Goal: Navigation & Orientation: Find specific page/section

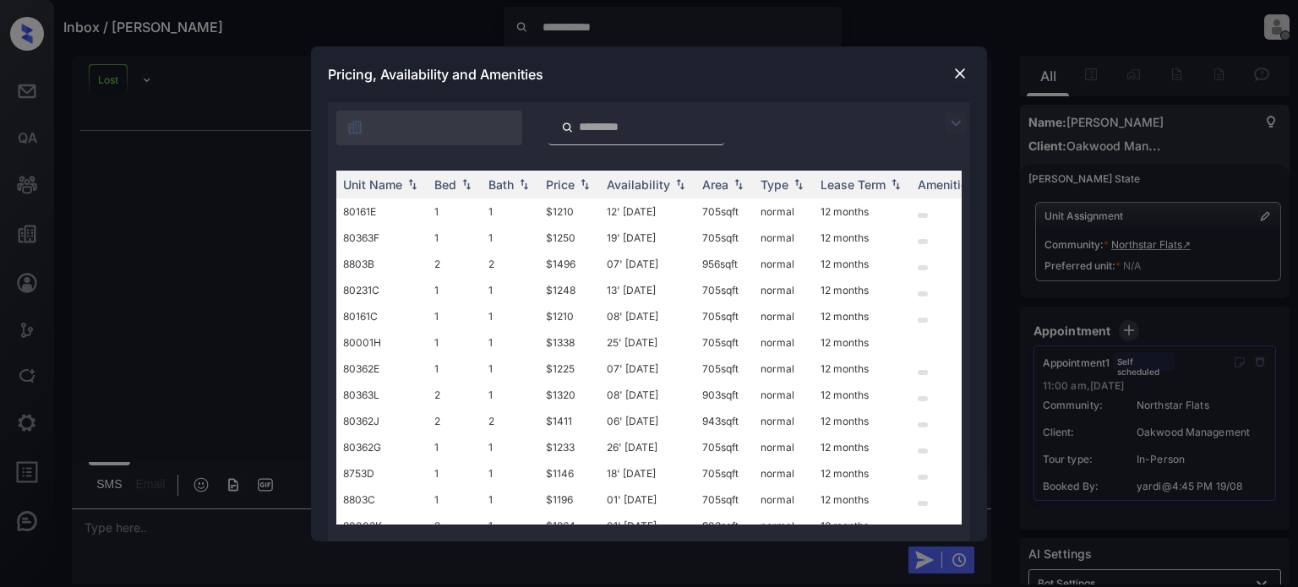
click at [963, 74] on img at bounding box center [960, 73] width 17 height 17
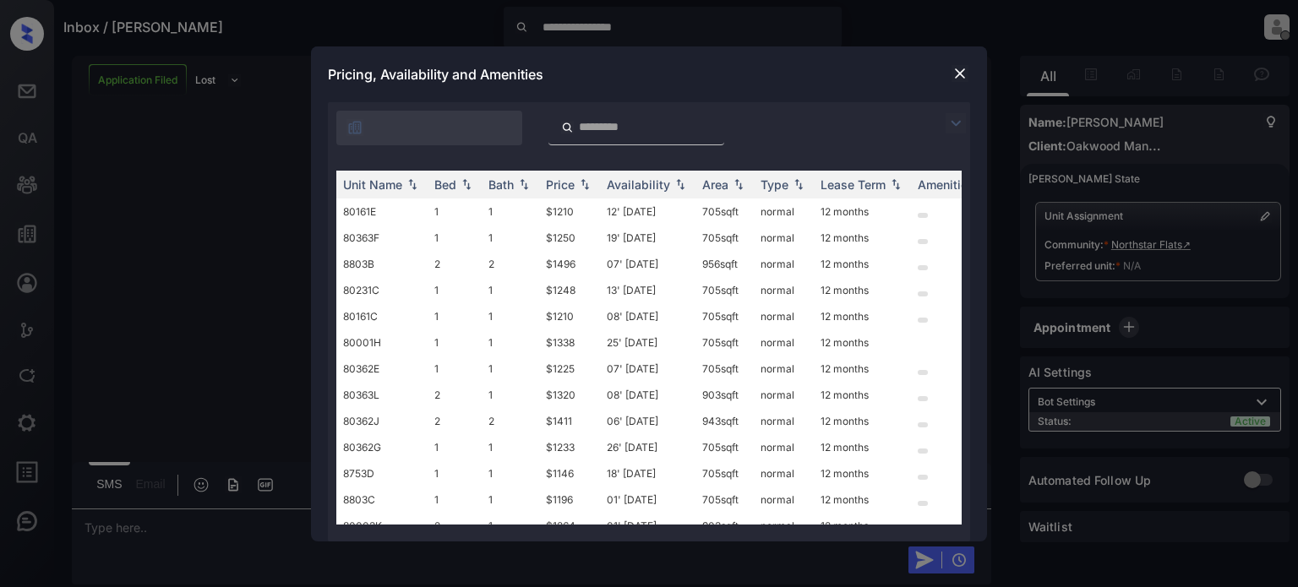
scroll to position [672, 0]
click at [963, 79] on img at bounding box center [960, 73] width 17 height 17
click at [963, 73] on img at bounding box center [960, 73] width 17 height 17
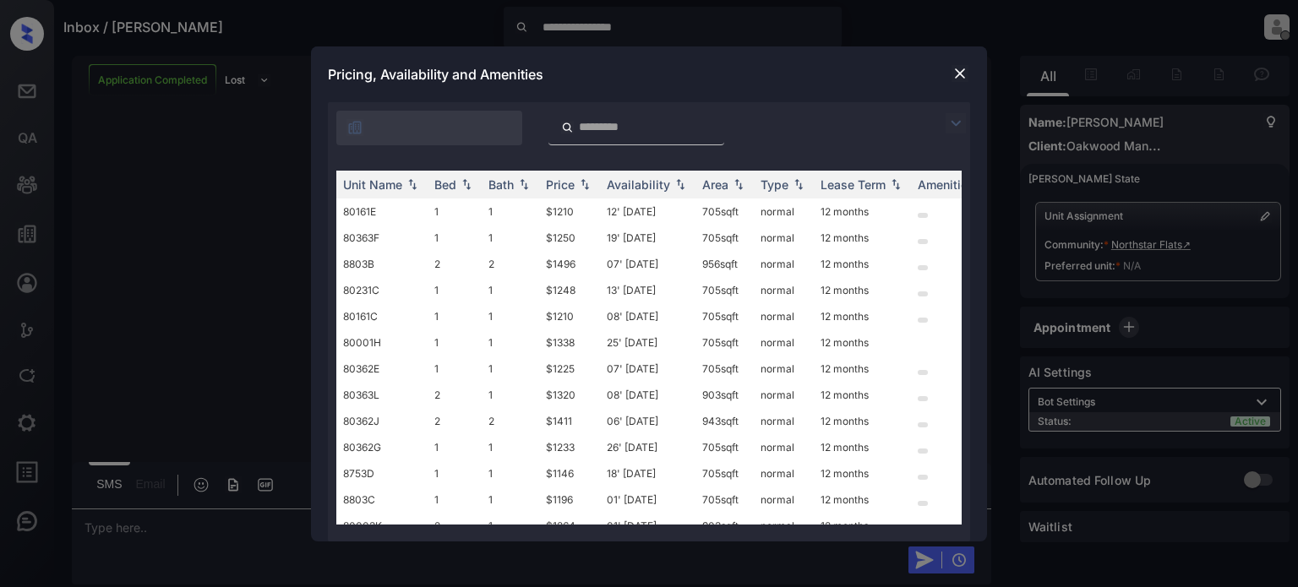
click at [960, 75] on img at bounding box center [960, 73] width 17 height 17
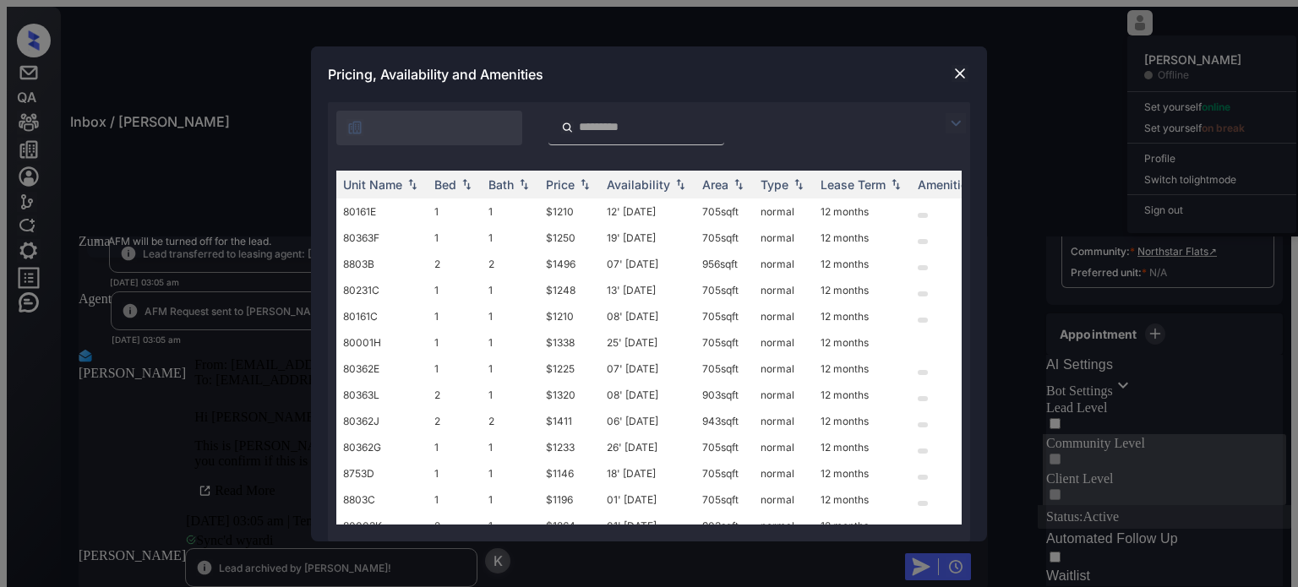
scroll to position [160, 0]
click at [961, 71] on img at bounding box center [960, 73] width 17 height 17
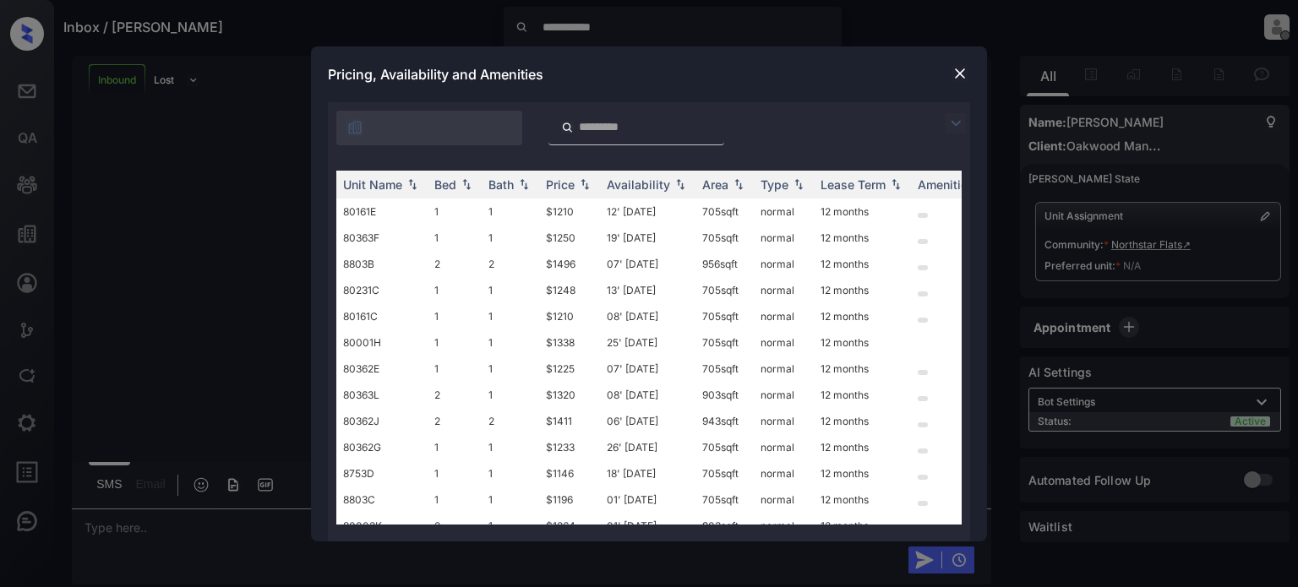
scroll to position [805, 0]
click at [968, 77] on img at bounding box center [960, 73] width 17 height 17
click at [963, 72] on img at bounding box center [960, 73] width 17 height 17
click at [957, 77] on img at bounding box center [960, 73] width 17 height 17
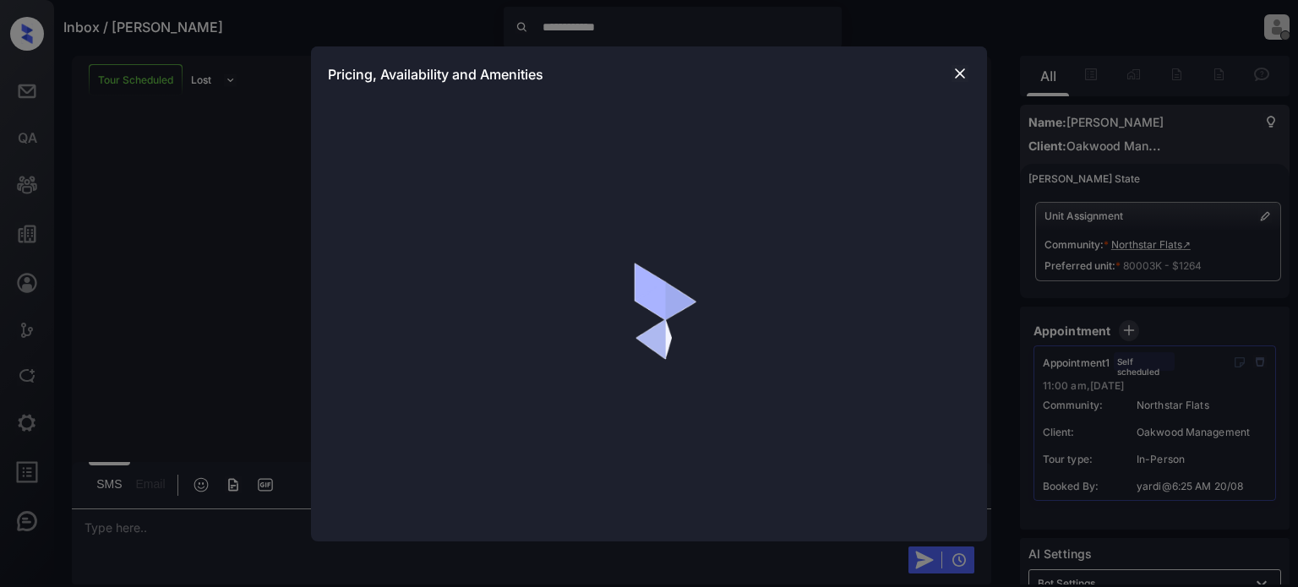
scroll to position [3908, 0]
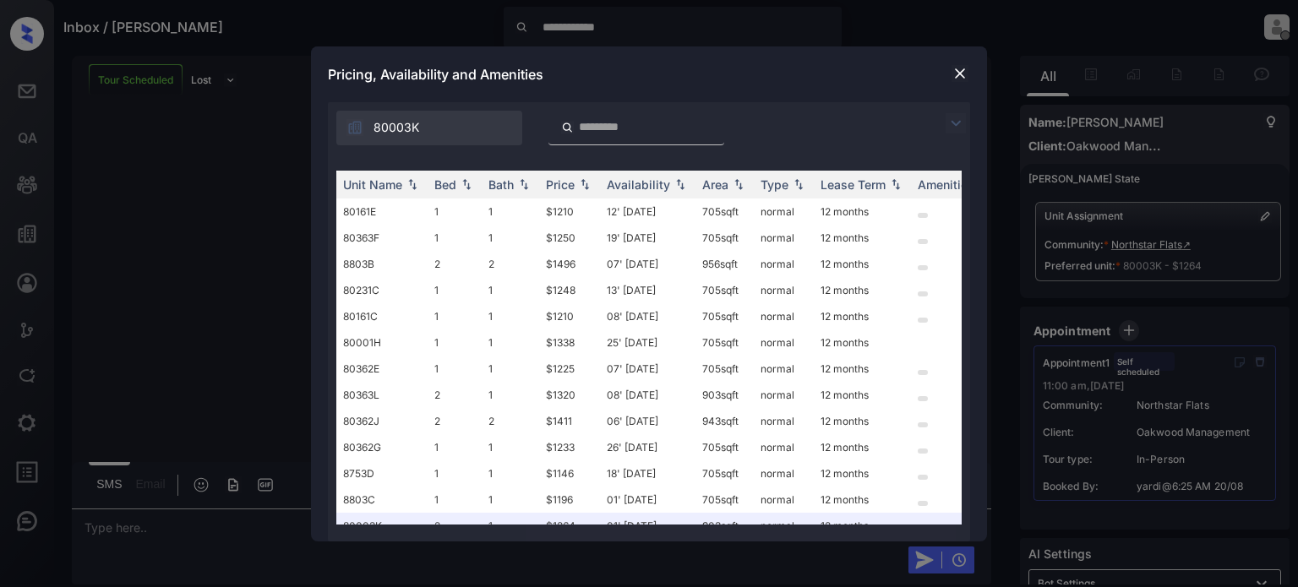
click at [963, 75] on img at bounding box center [960, 73] width 17 height 17
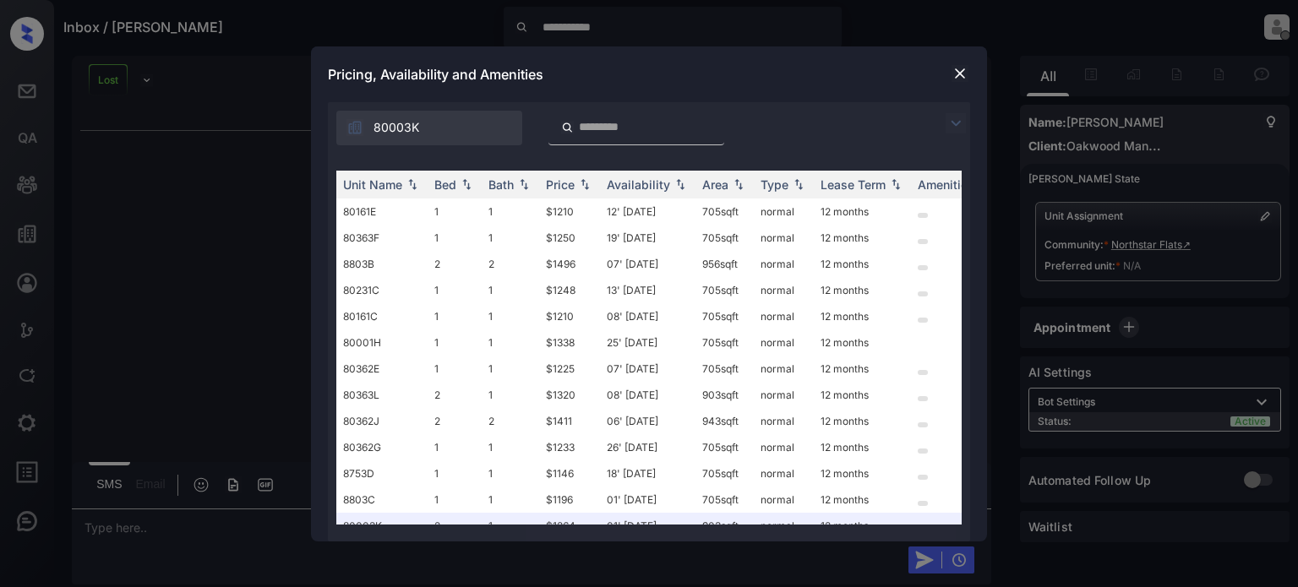
click at [957, 74] on img at bounding box center [960, 73] width 17 height 17
click at [961, 76] on img at bounding box center [960, 73] width 17 height 17
click at [957, 74] on img at bounding box center [960, 73] width 17 height 17
click at [957, 73] on img at bounding box center [960, 73] width 17 height 17
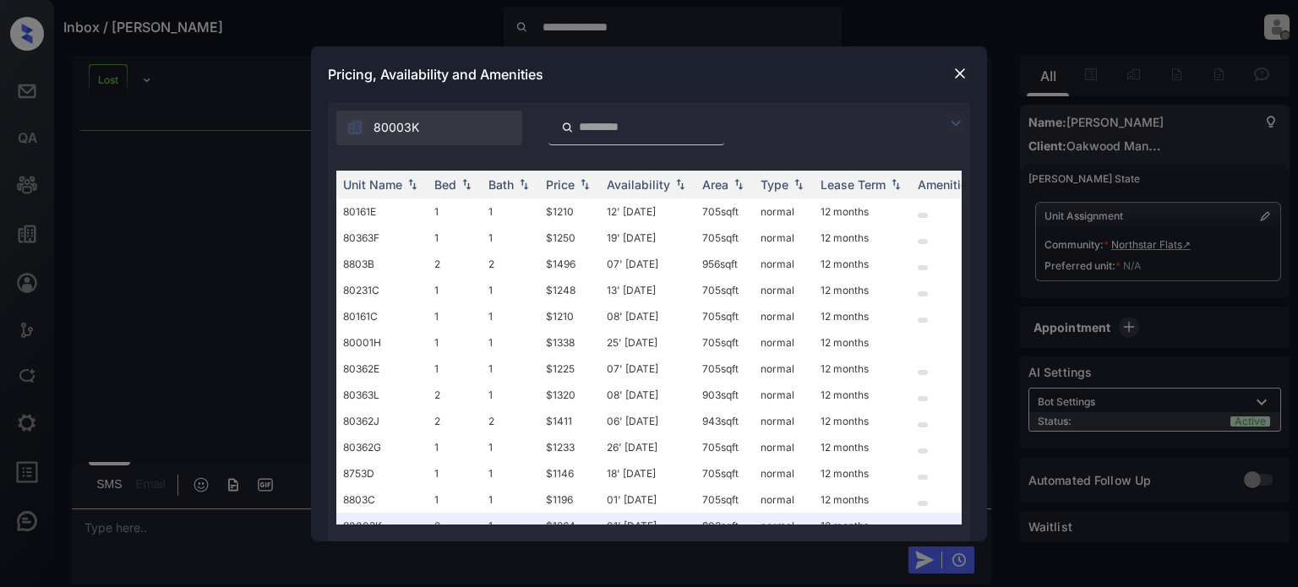
click at [958, 74] on img at bounding box center [960, 73] width 17 height 17
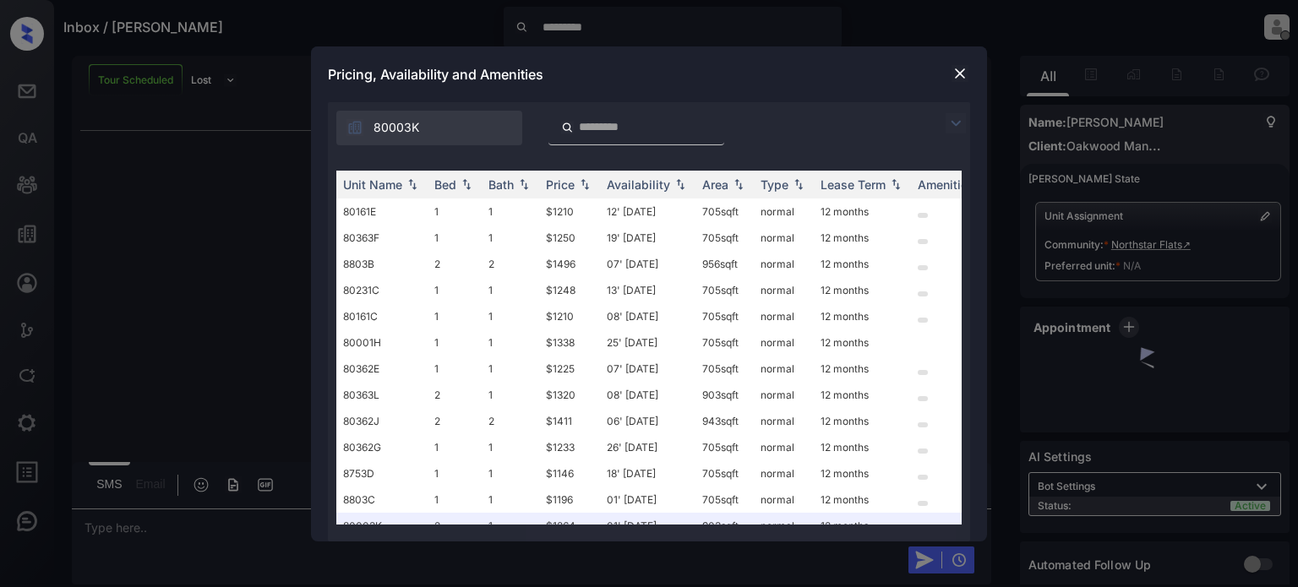
click at [964, 70] on img at bounding box center [960, 73] width 17 height 17
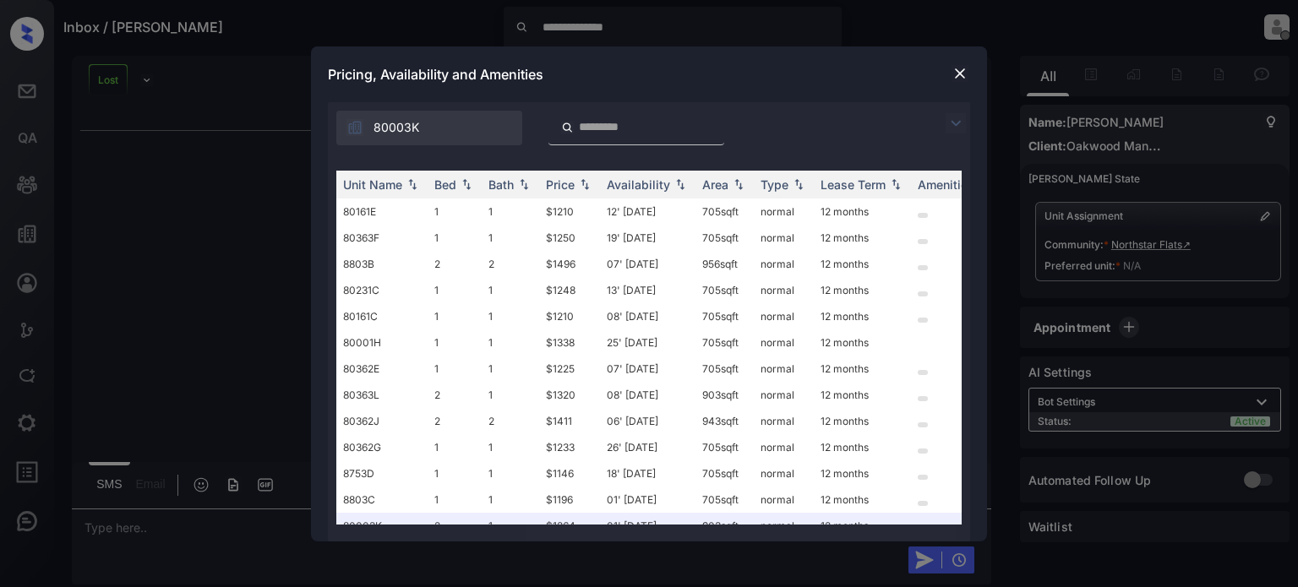
click at [963, 74] on img at bounding box center [960, 73] width 17 height 17
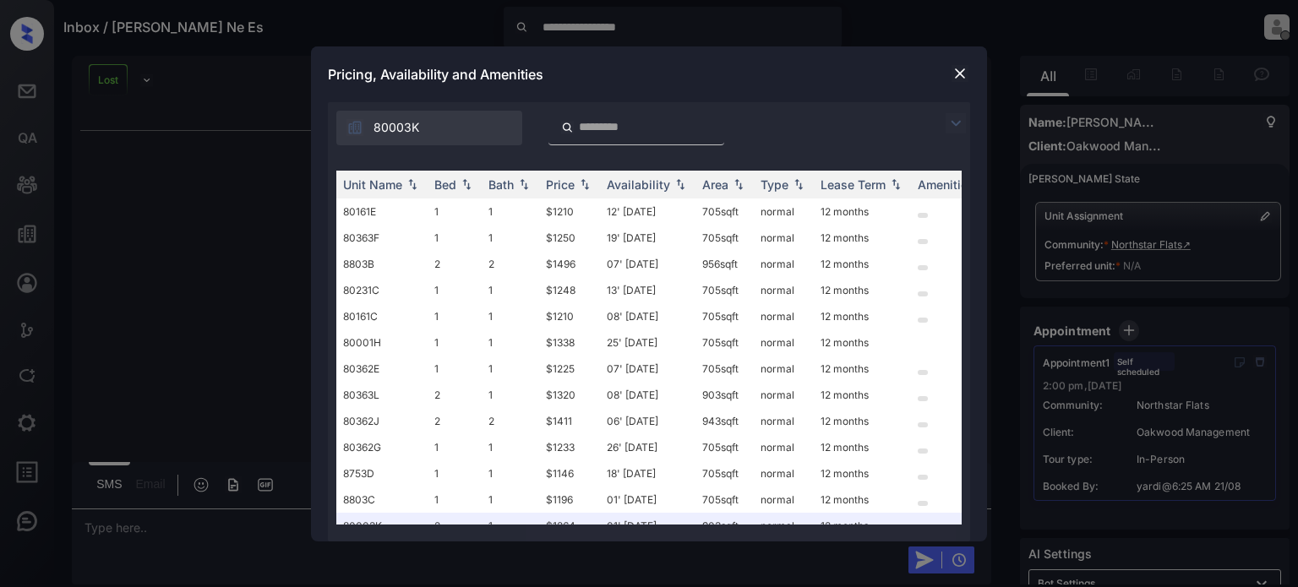
click at [957, 70] on img at bounding box center [960, 73] width 17 height 17
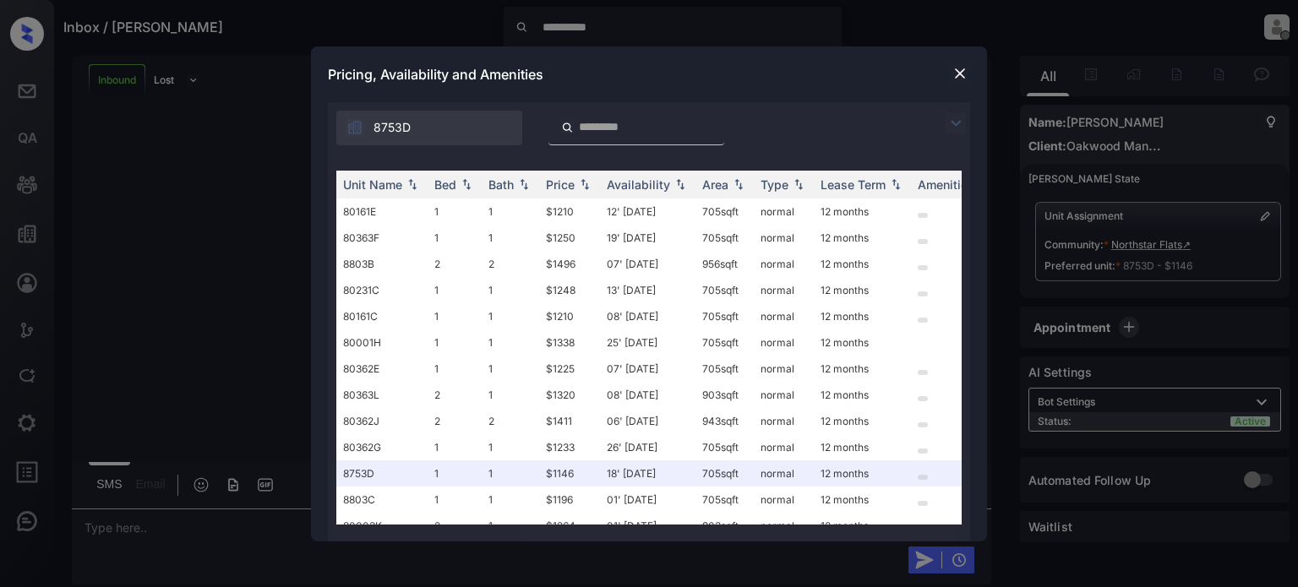
scroll to position [582, 0]
click at [962, 71] on img at bounding box center [960, 73] width 17 height 17
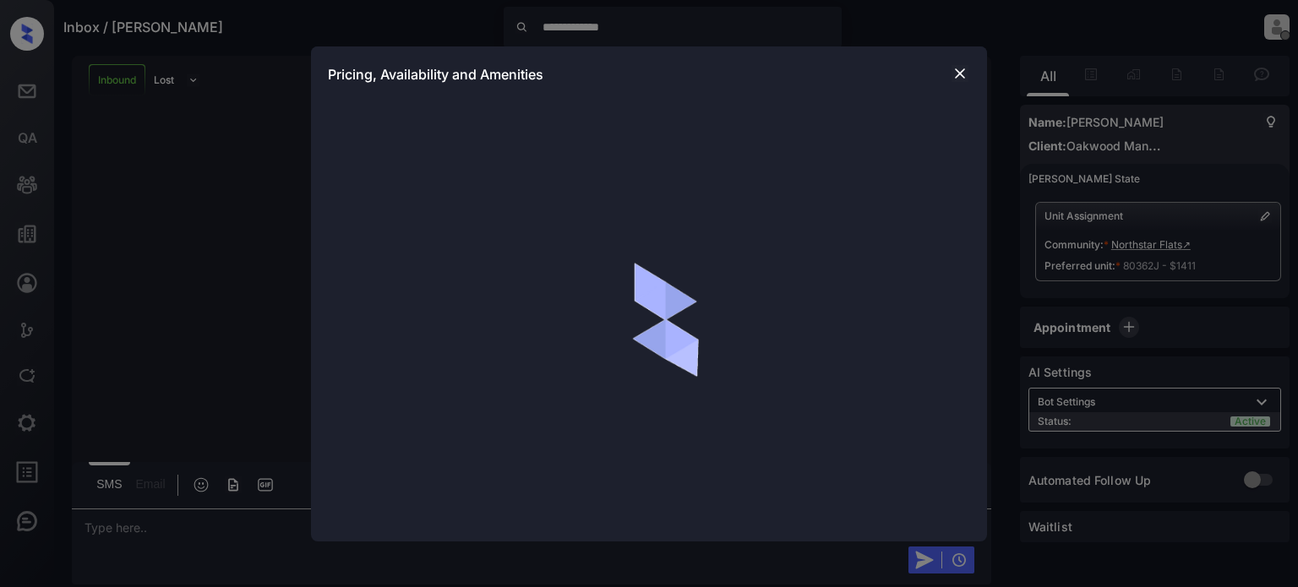
scroll to position [499, 0]
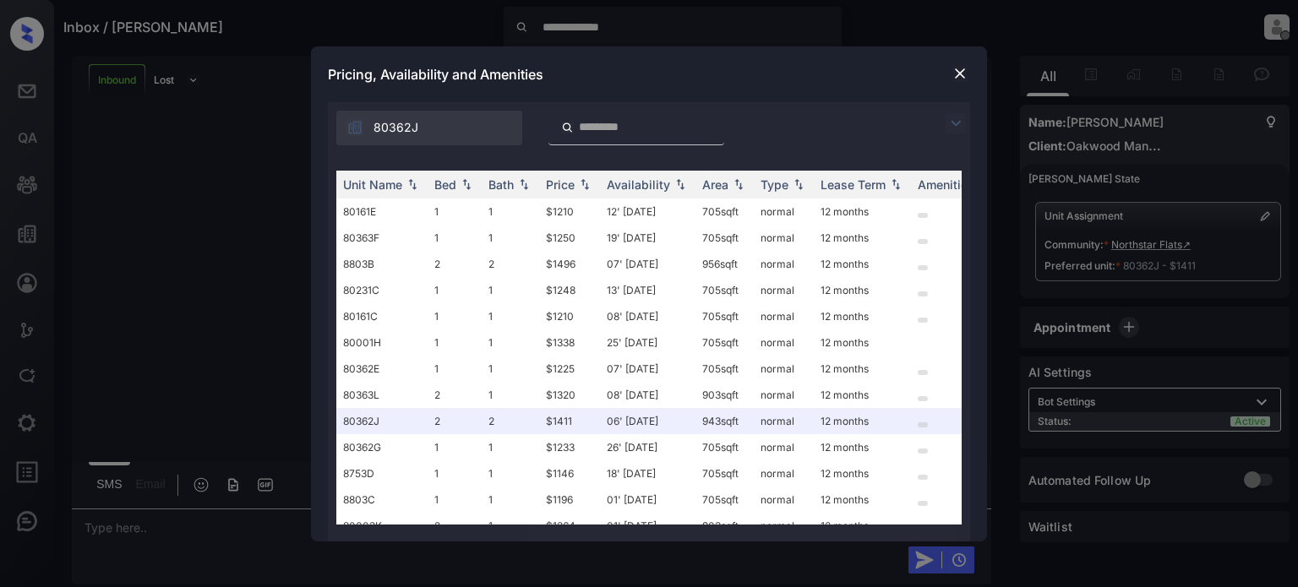
click at [958, 79] on img at bounding box center [960, 73] width 17 height 17
click at [964, 74] on img at bounding box center [960, 73] width 17 height 17
click at [960, 77] on img at bounding box center [960, 73] width 17 height 17
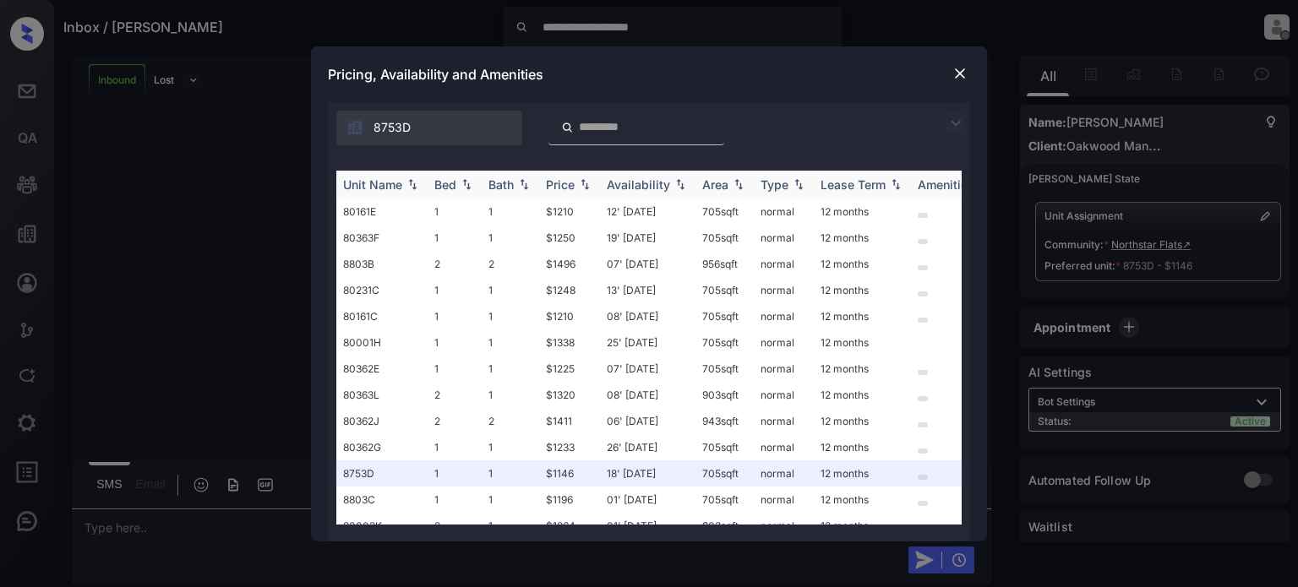
scroll to position [160, 0]
click at [957, 74] on img at bounding box center [960, 73] width 17 height 17
click at [963, 72] on img at bounding box center [960, 73] width 17 height 17
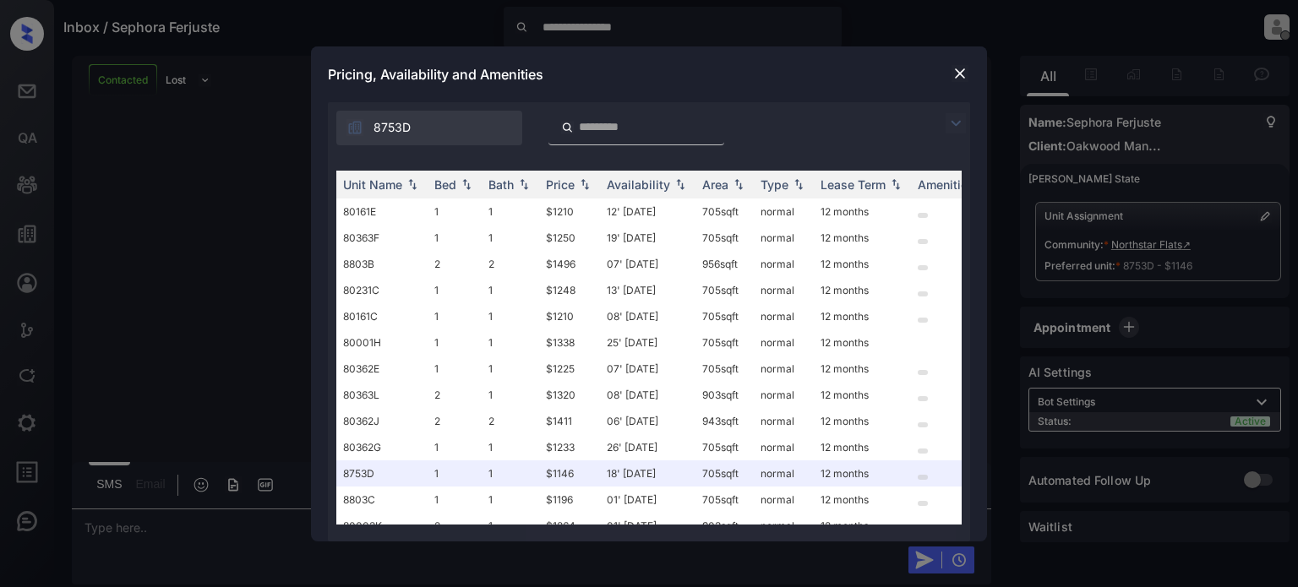
click at [963, 76] on img at bounding box center [960, 73] width 17 height 17
click at [963, 74] on img at bounding box center [960, 73] width 17 height 17
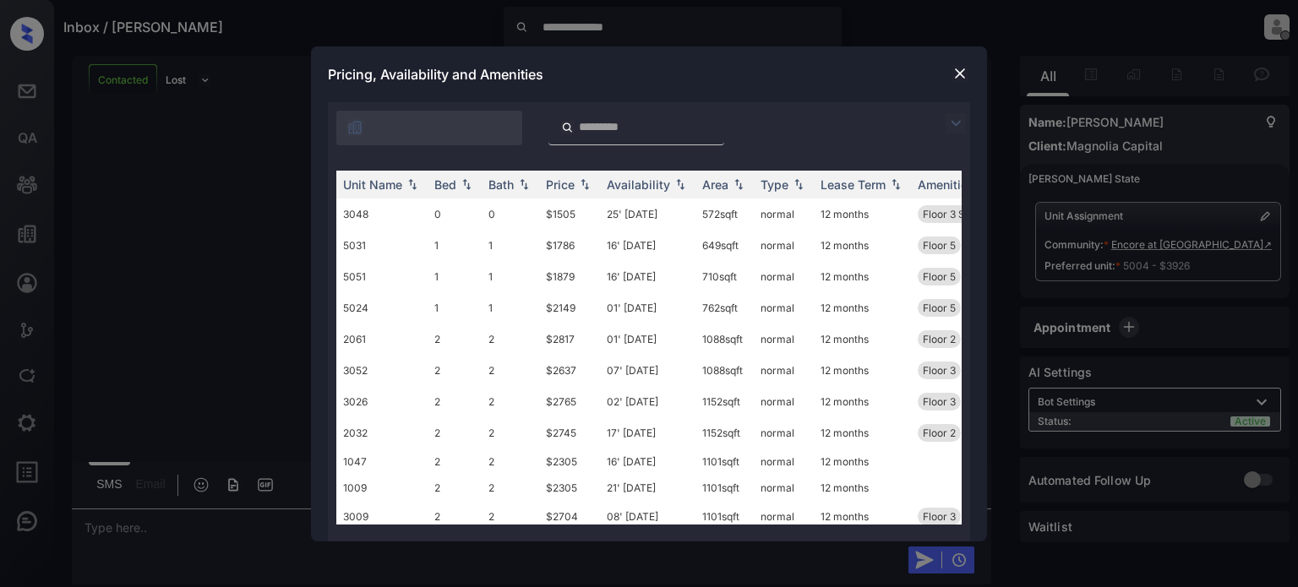
scroll to position [160, 0]
click at [965, 77] on img at bounding box center [960, 73] width 17 height 17
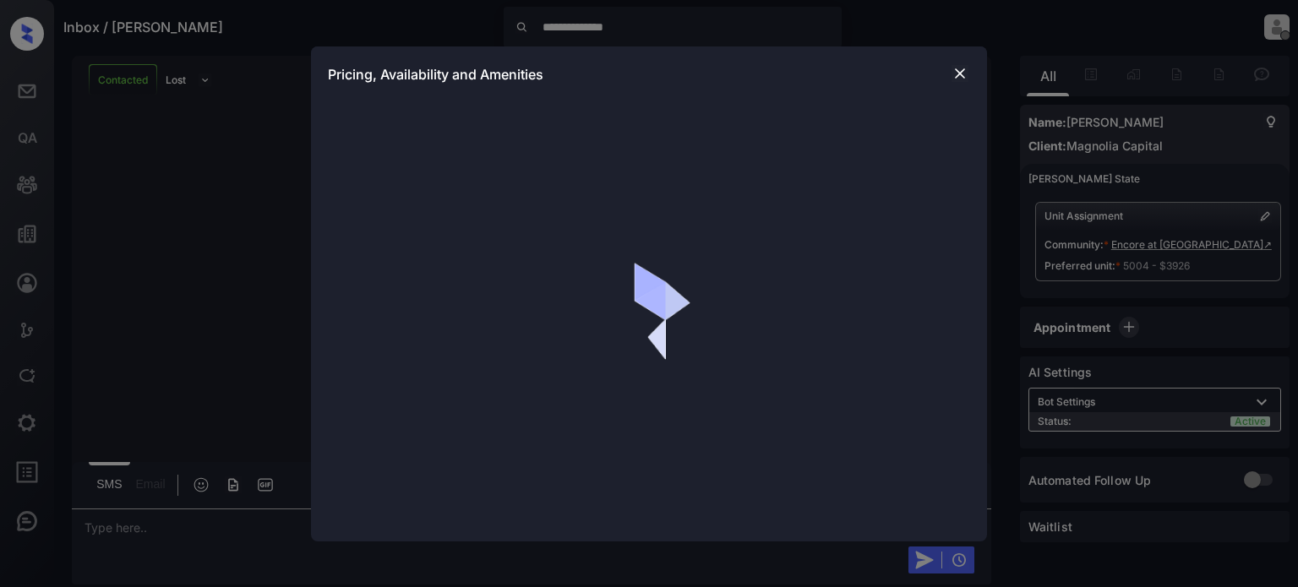
scroll to position [1178, 0]
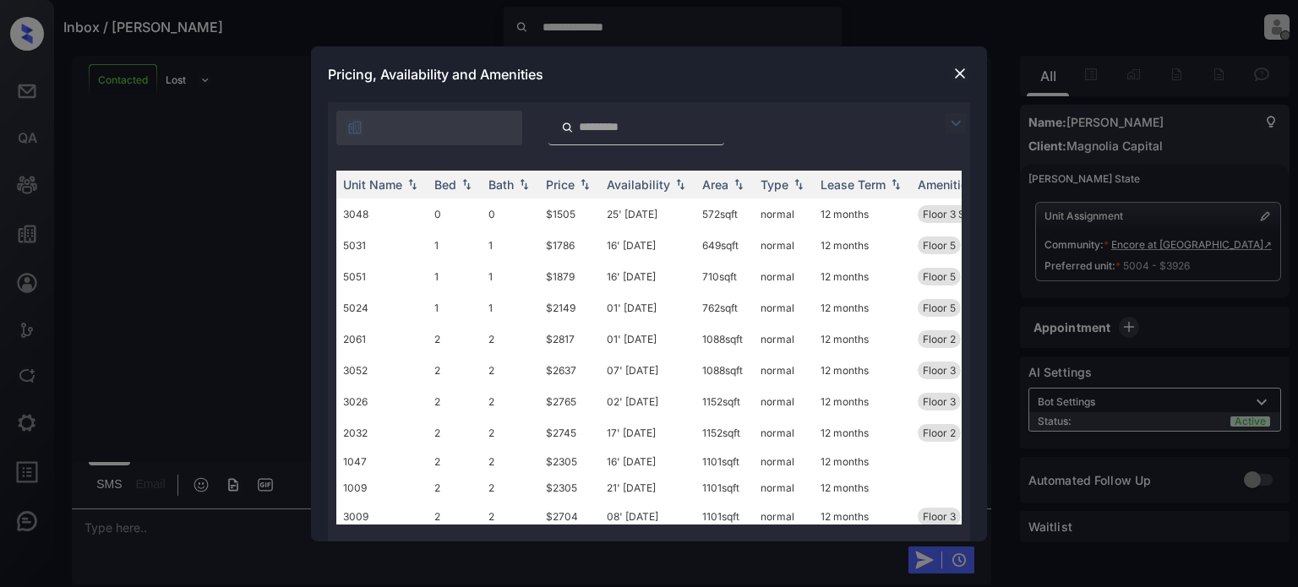
click at [962, 74] on img at bounding box center [960, 73] width 17 height 17
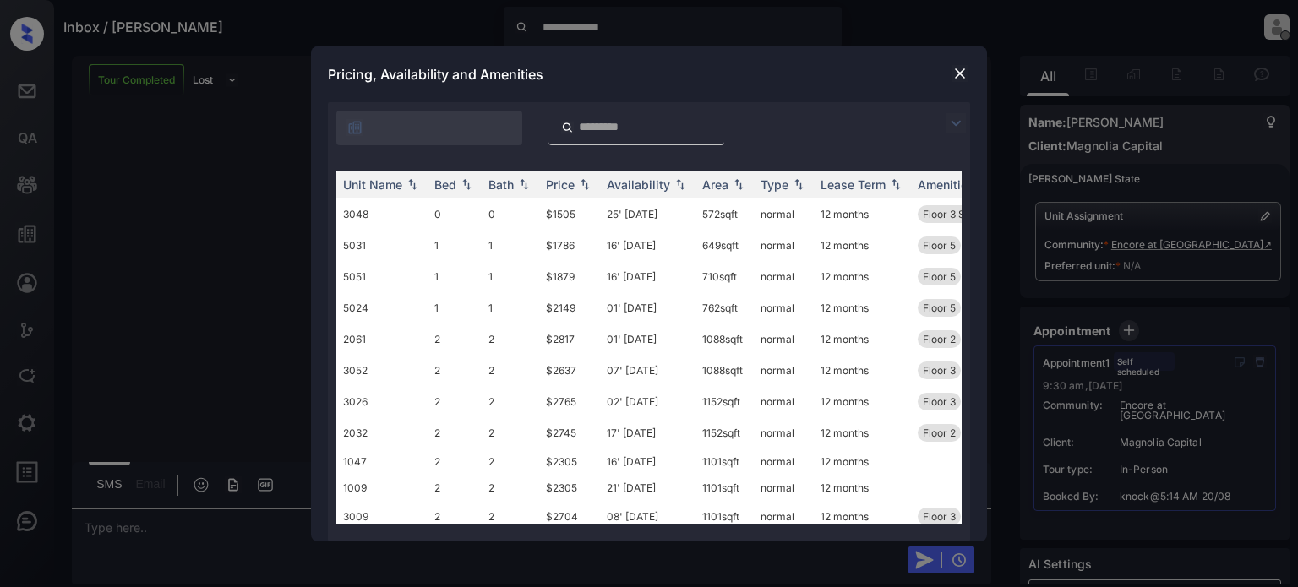
scroll to position [160, 0]
click at [961, 71] on img at bounding box center [960, 73] width 17 height 17
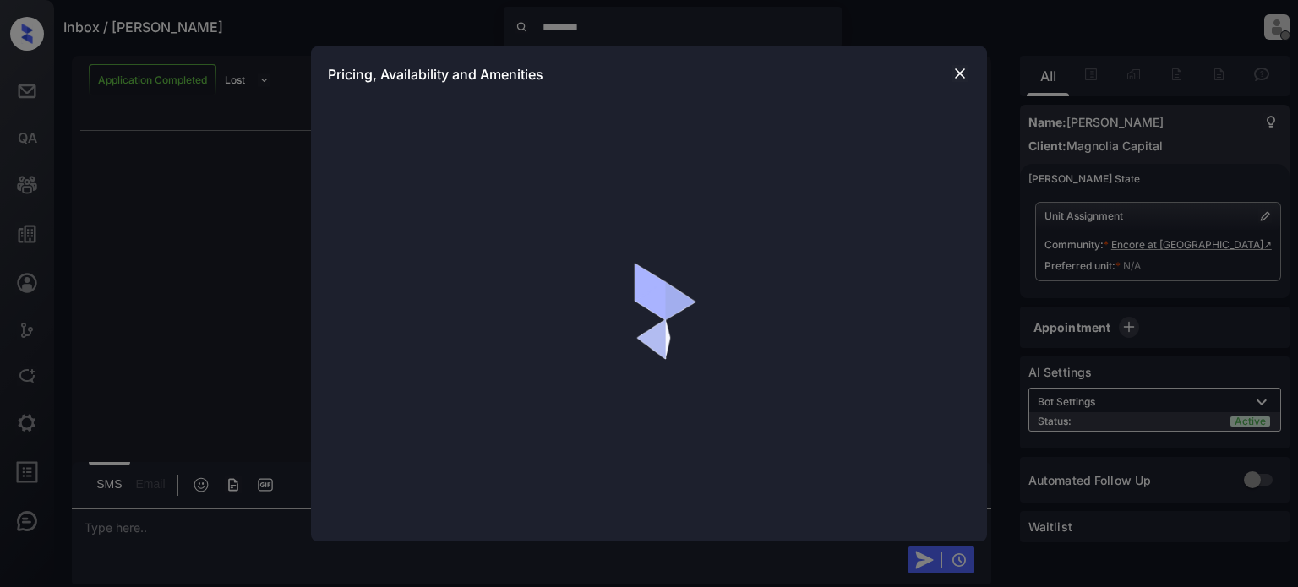
scroll to position [3, 0]
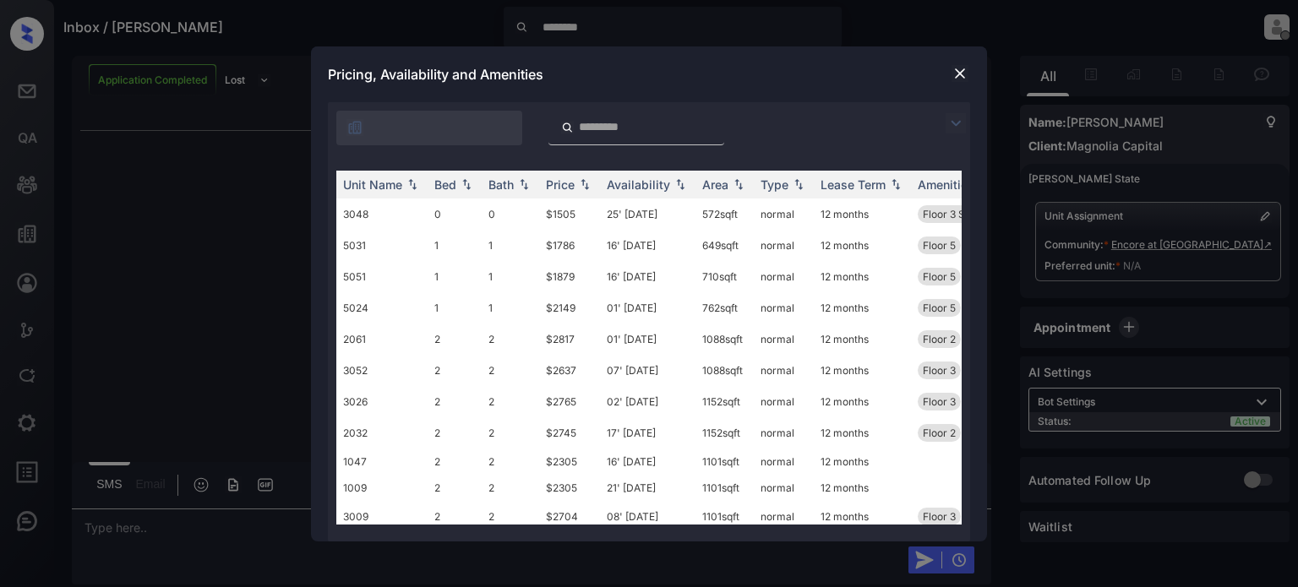
click at [963, 75] on img at bounding box center [960, 73] width 17 height 17
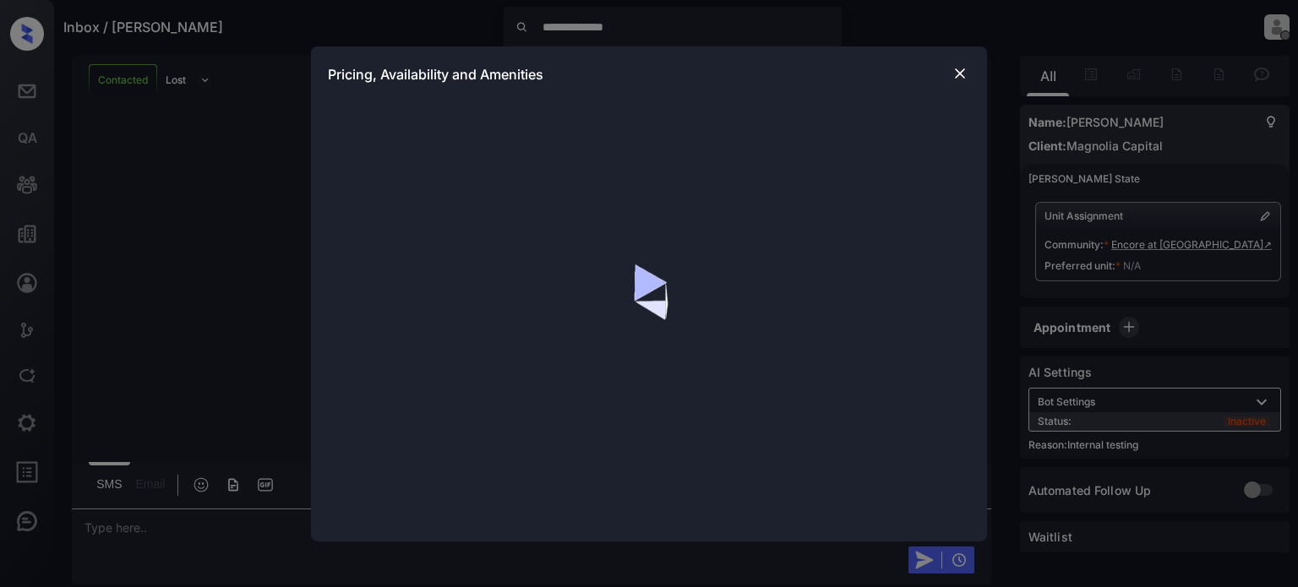
scroll to position [2177, 0]
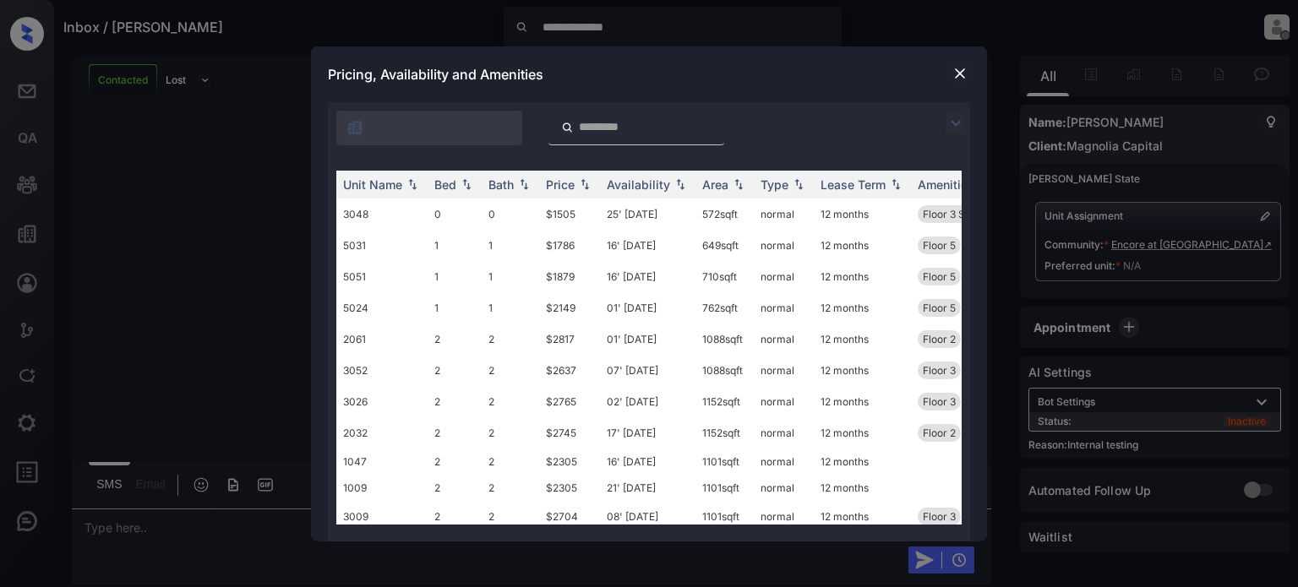
click at [964, 75] on img at bounding box center [960, 73] width 17 height 17
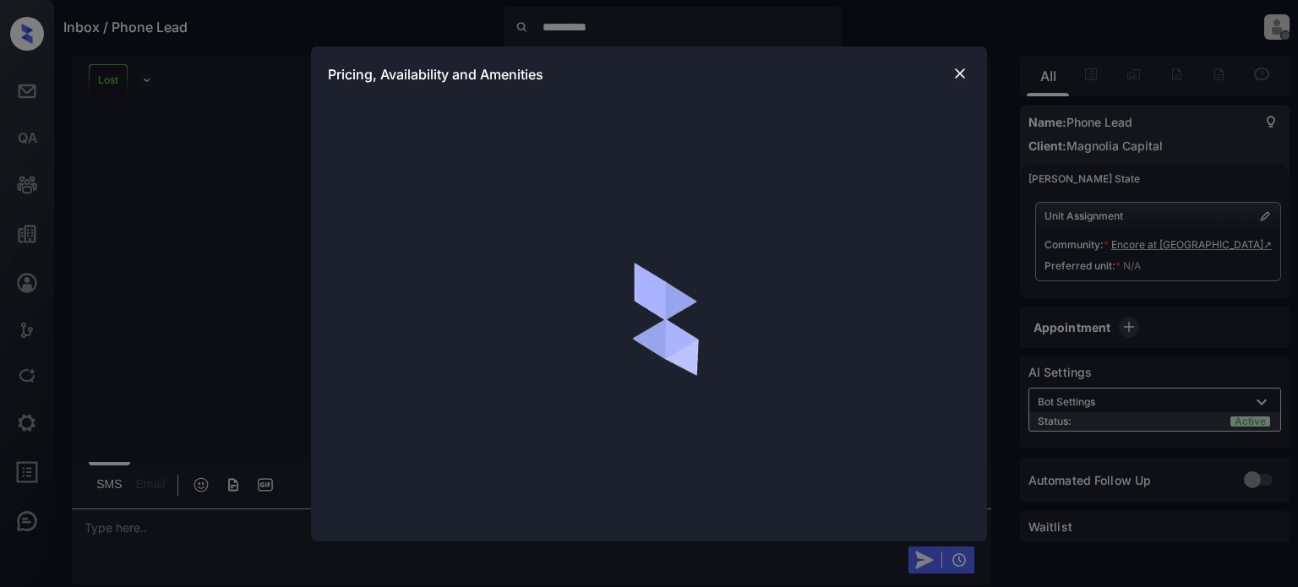
scroll to position [160, 0]
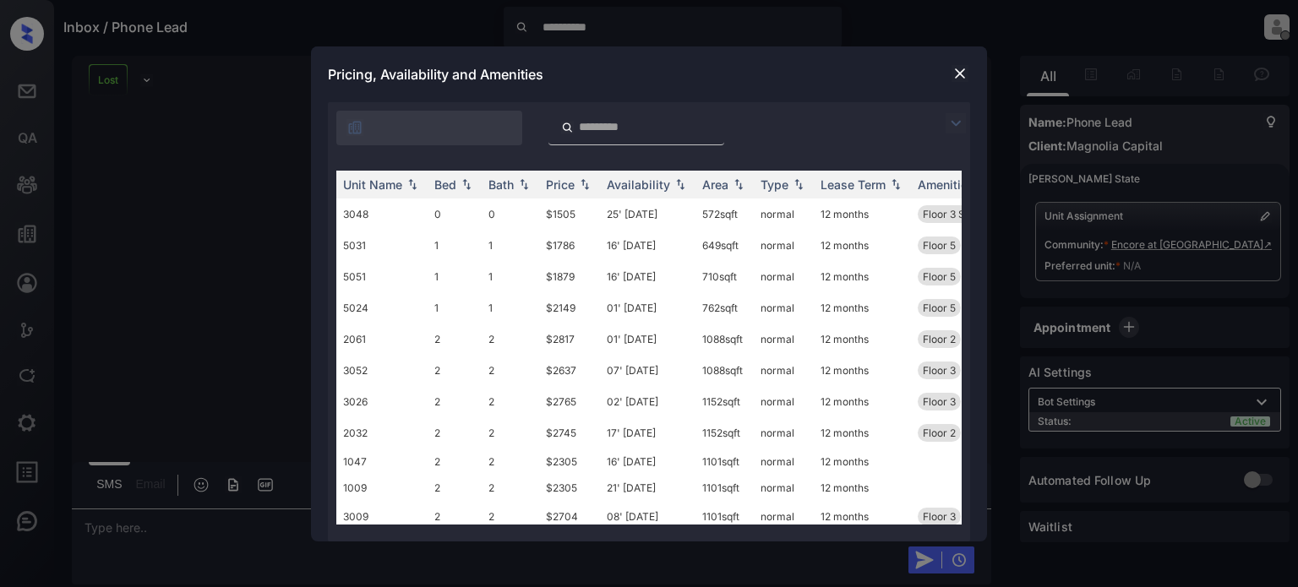
click at [955, 75] on img at bounding box center [960, 73] width 17 height 17
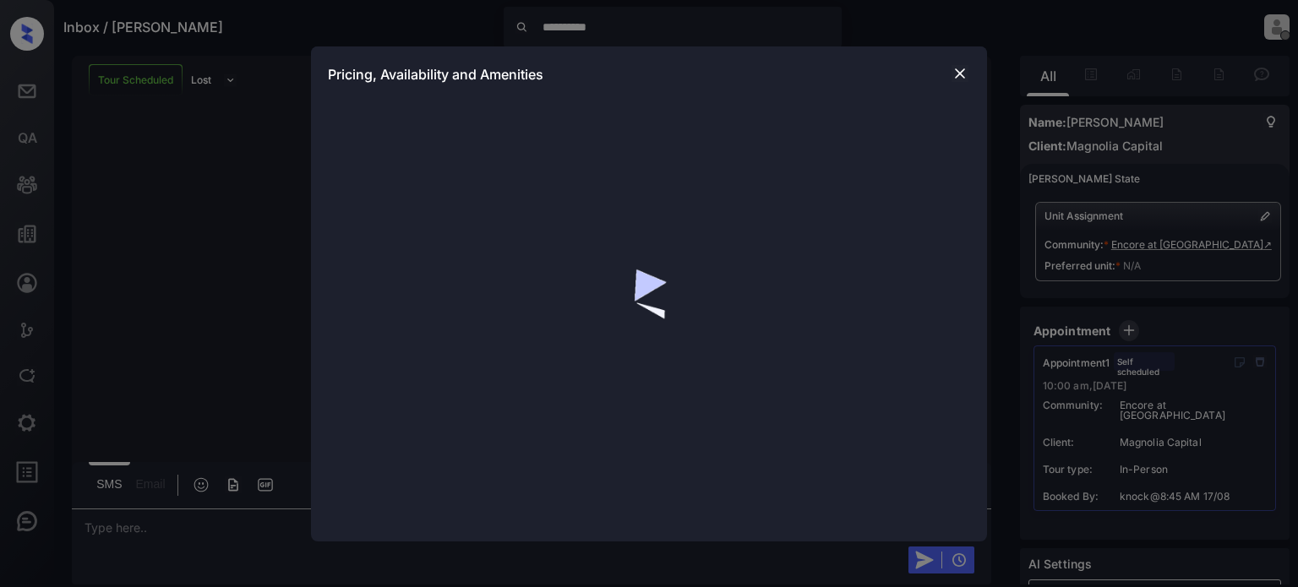
scroll to position [117, 0]
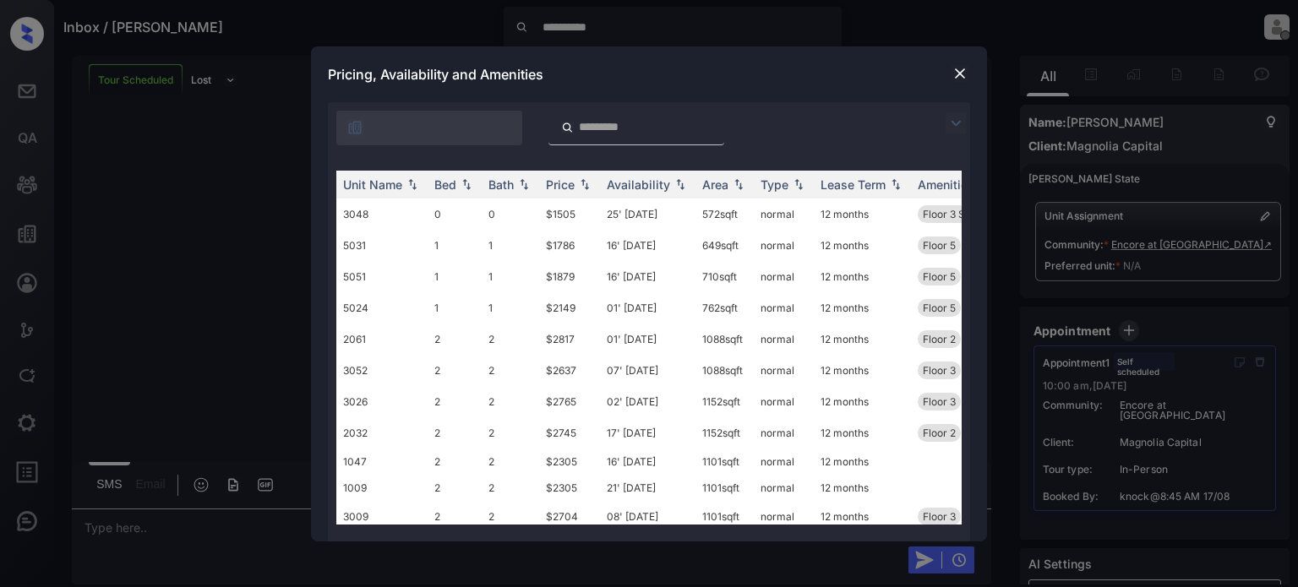
click at [965, 74] on img at bounding box center [960, 73] width 17 height 17
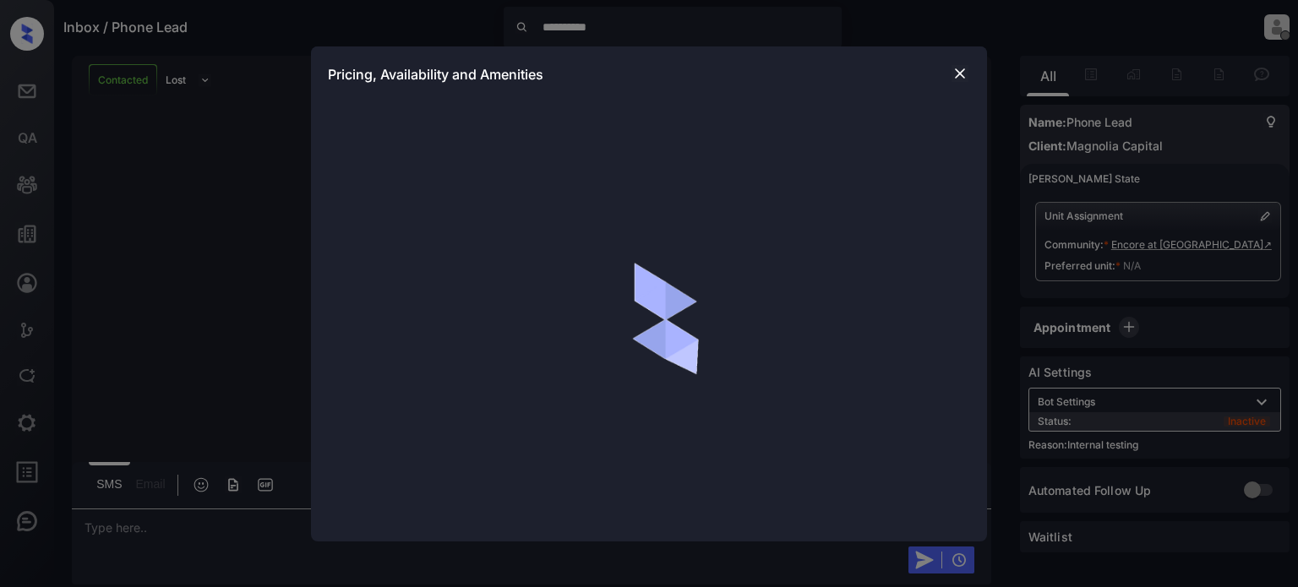
scroll to position [117, 0]
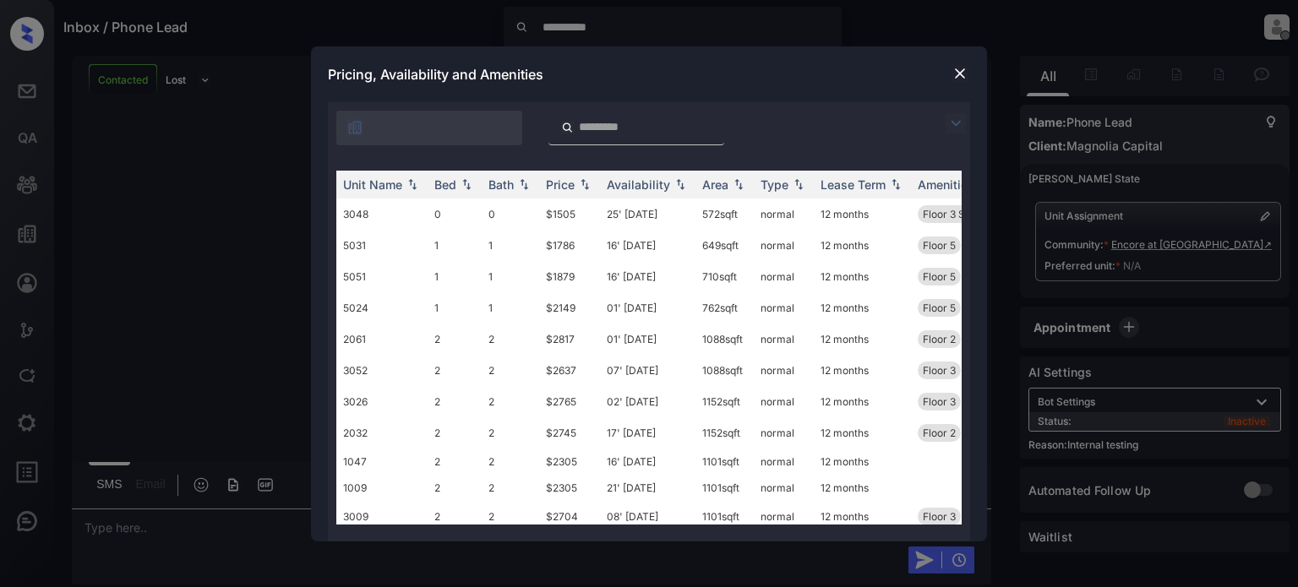
click at [961, 73] on img at bounding box center [960, 73] width 17 height 17
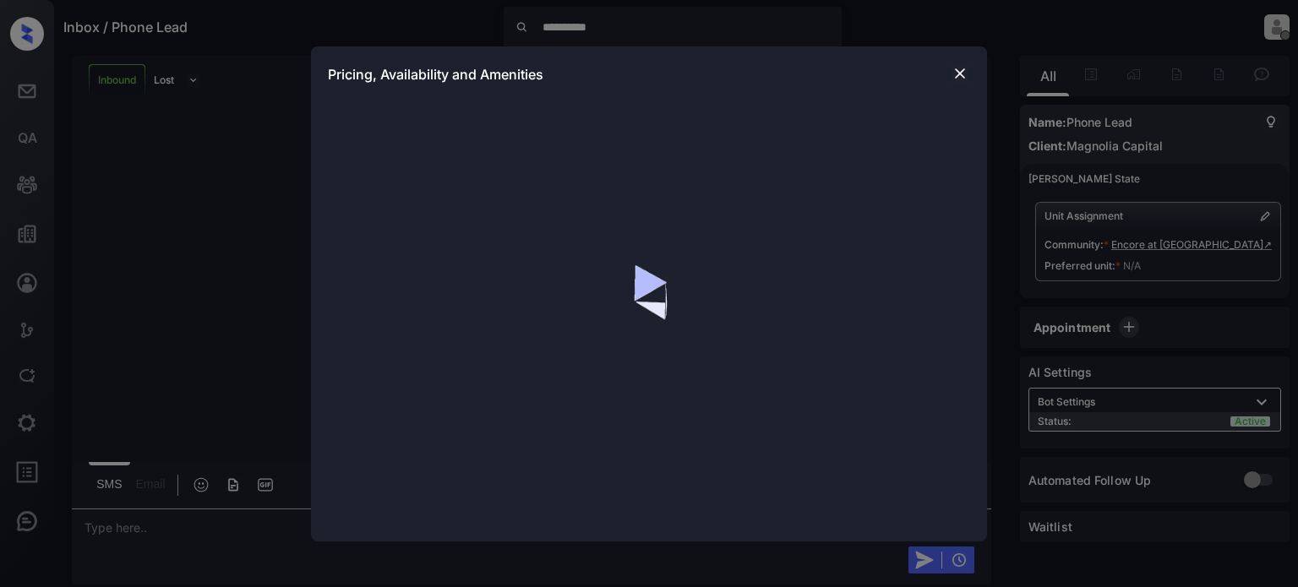
scroll to position [254, 0]
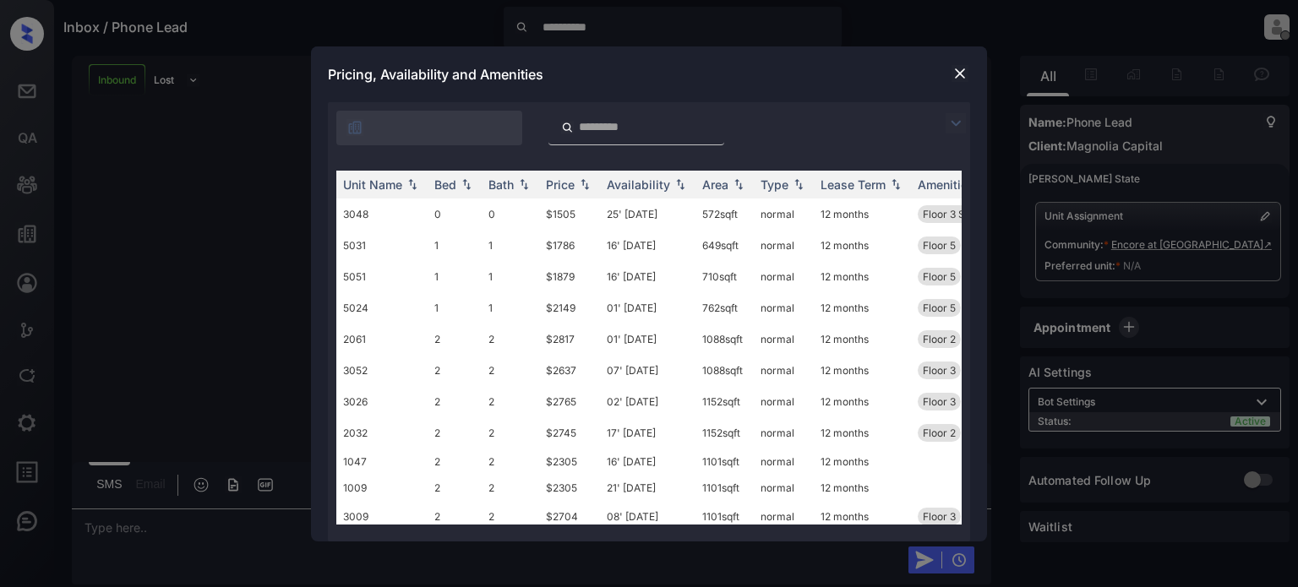
click at [962, 74] on img at bounding box center [960, 73] width 17 height 17
click at [958, 65] on img at bounding box center [960, 73] width 17 height 17
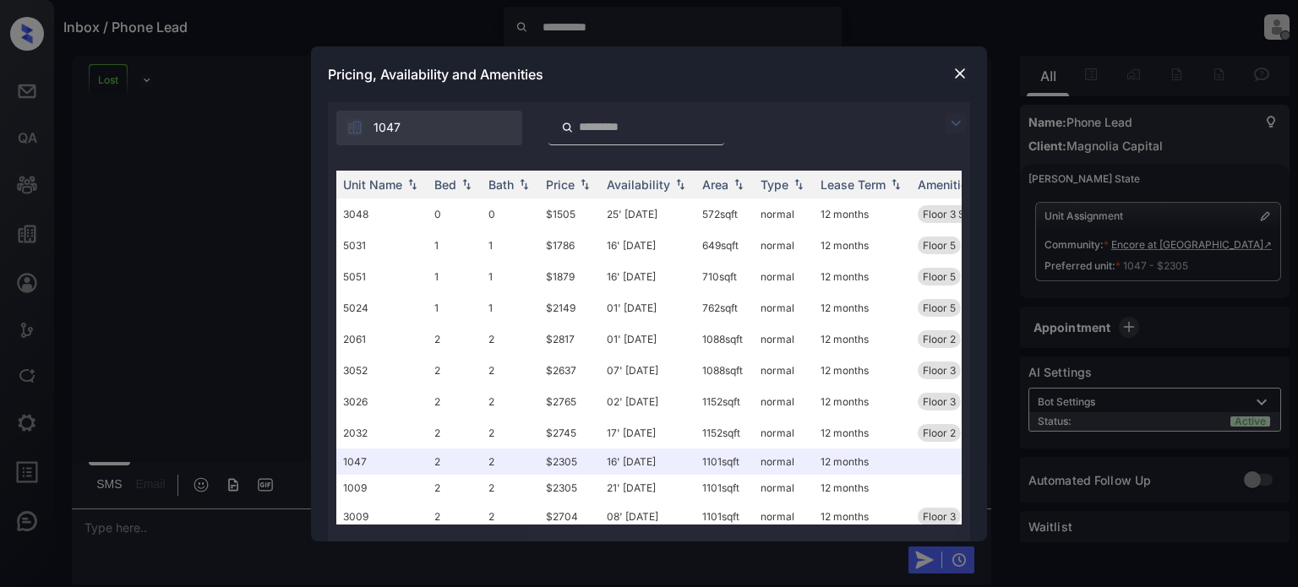
scroll to position [160, 0]
click at [959, 73] on img at bounding box center [960, 73] width 17 height 17
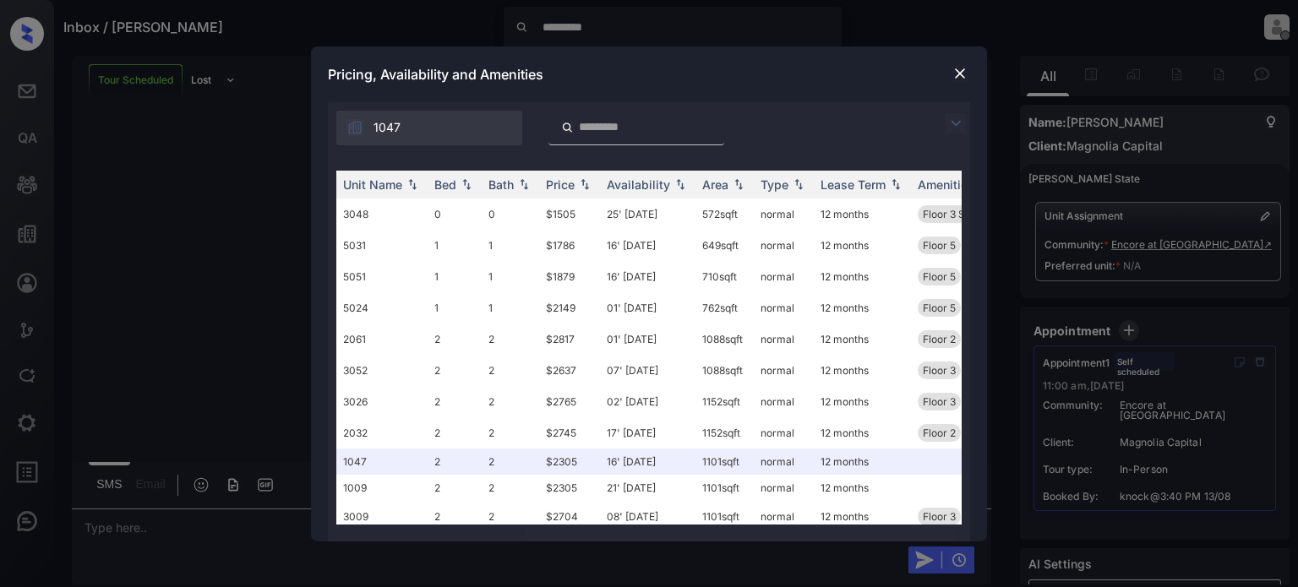
scroll to position [117, 0]
click at [958, 74] on img at bounding box center [960, 73] width 17 height 17
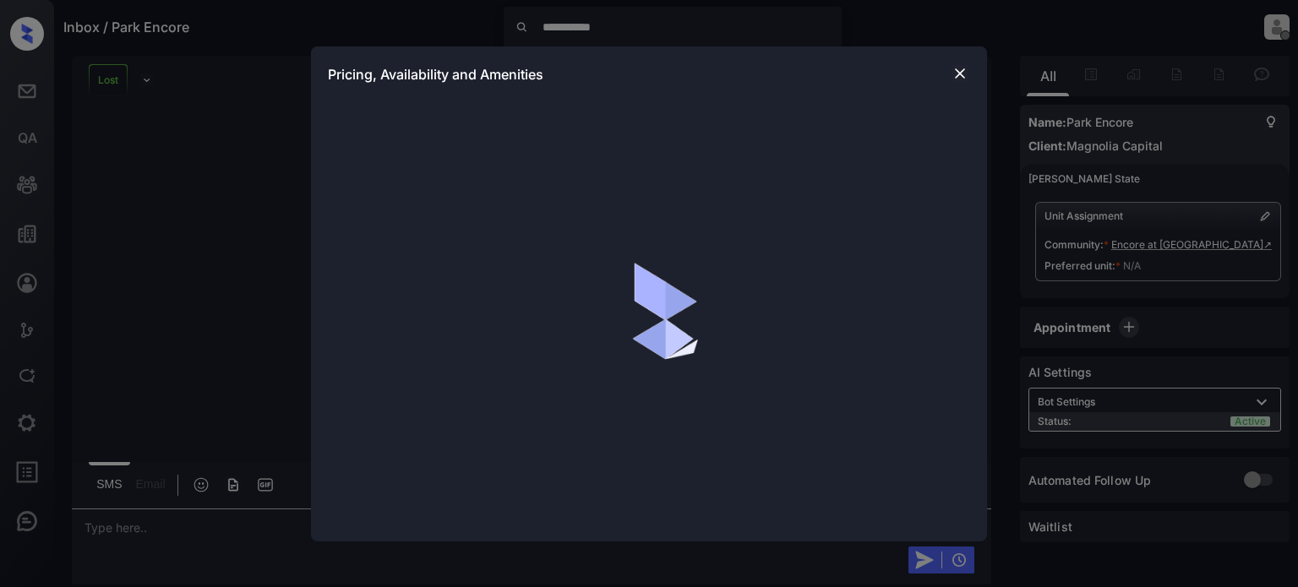
scroll to position [117, 0]
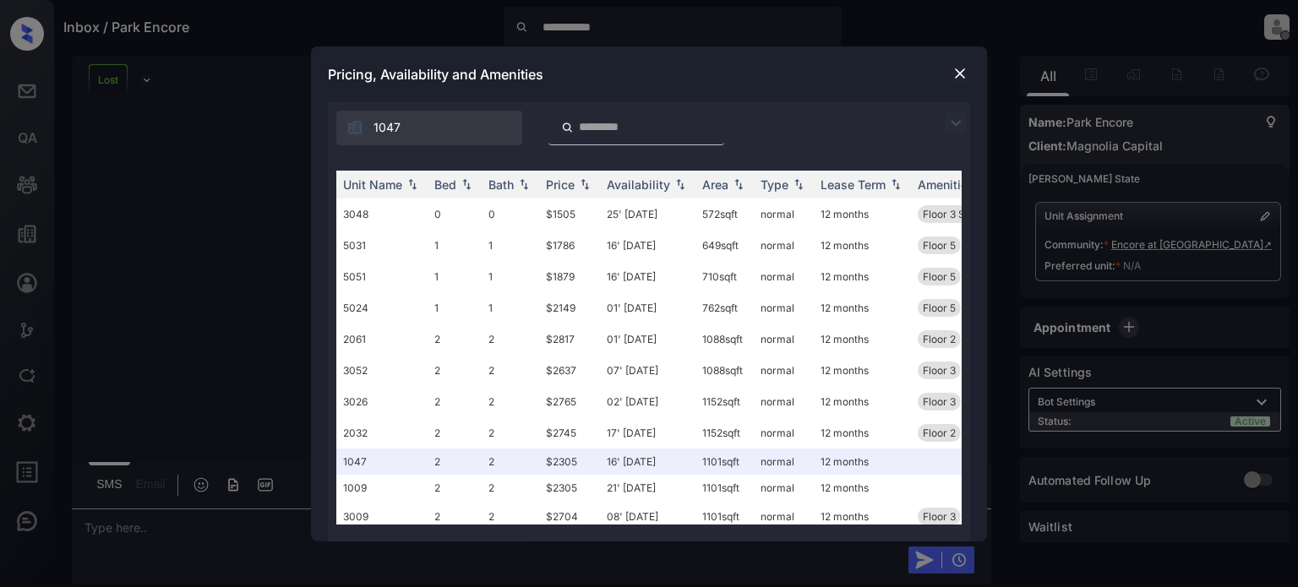
click at [964, 74] on img at bounding box center [960, 73] width 17 height 17
